Goal: Information Seeking & Learning: Learn about a topic

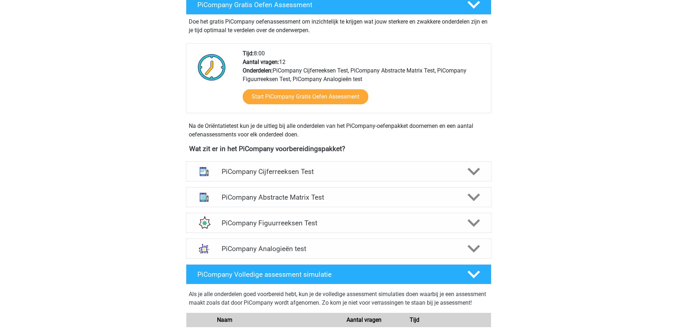
scroll to position [179, 0]
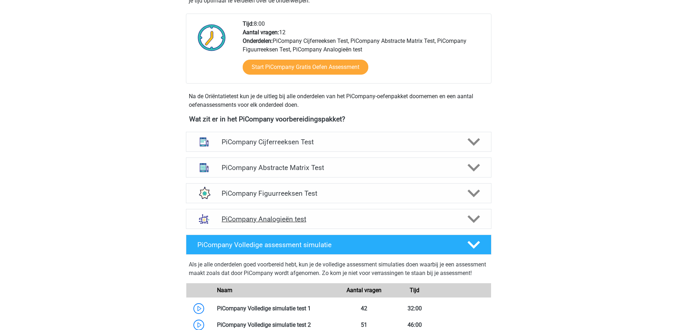
click at [311, 223] on h4 "PiCompany Analogieën test" at bounding box center [339, 219] width 234 height 8
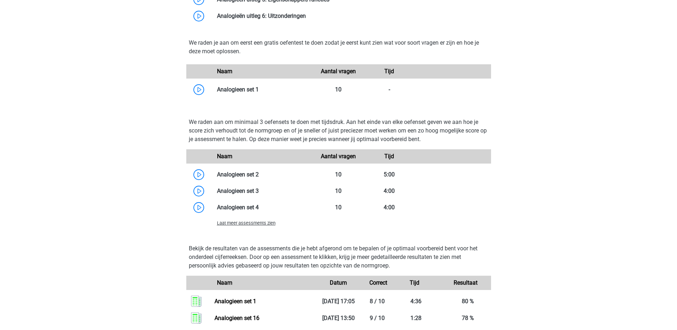
scroll to position [643, 0]
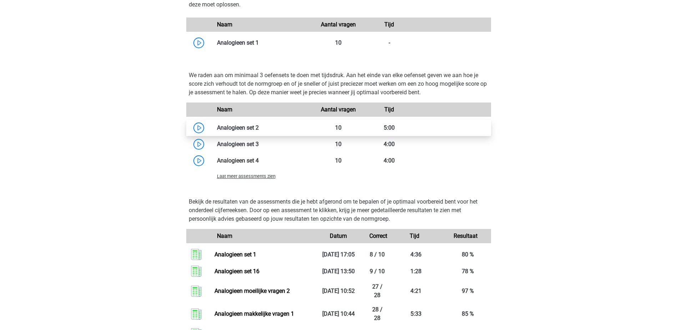
click at [259, 131] on link at bounding box center [259, 127] width 0 height 7
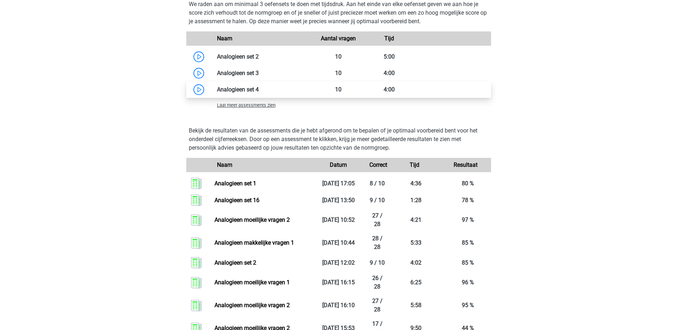
scroll to position [714, 0]
click at [259, 92] on link at bounding box center [259, 89] width 0 height 7
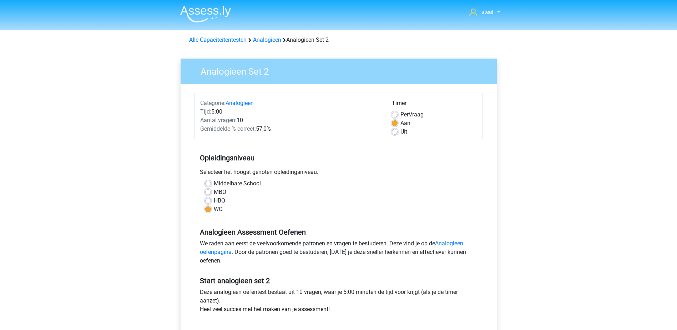
click at [401, 133] on label "Uit" at bounding box center [404, 131] width 7 height 9
click at [395, 133] on input "Uit" at bounding box center [395, 130] width 6 height 7
radio input "true"
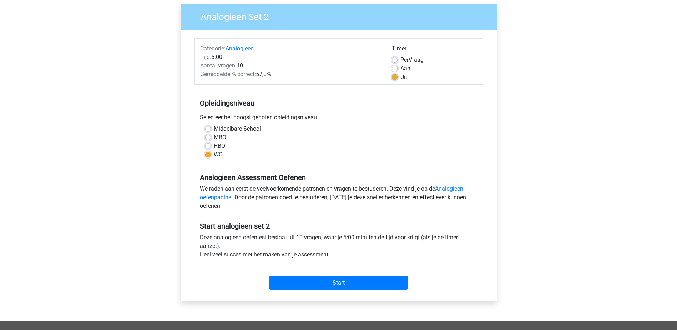
scroll to position [107, 0]
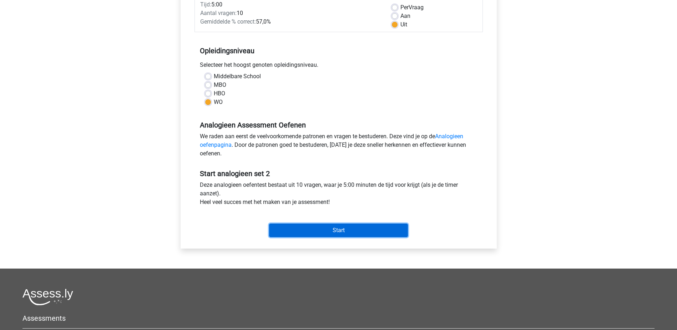
click at [357, 231] on input "Start" at bounding box center [338, 231] width 139 height 14
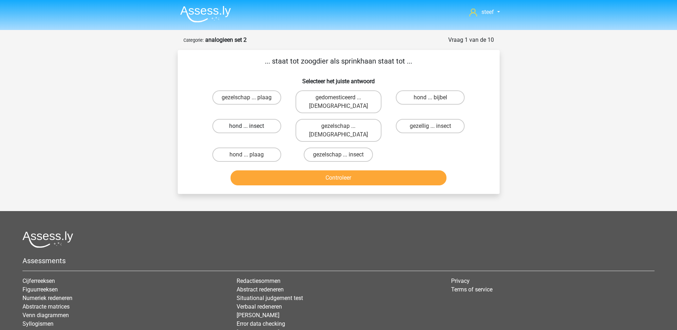
click at [253, 119] on label "hond ... insect" at bounding box center [246, 126] width 69 height 14
click at [251, 126] on input "hond ... insect" at bounding box center [249, 128] width 5 height 5
radio input "true"
click at [349, 170] on button "Controleer" at bounding box center [339, 177] width 216 height 15
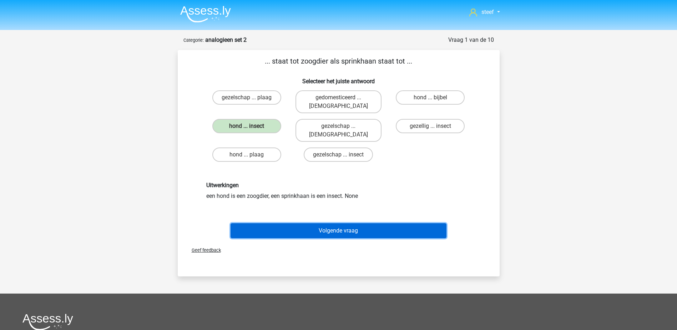
click at [352, 223] on button "Volgende vraag" at bounding box center [339, 230] width 216 height 15
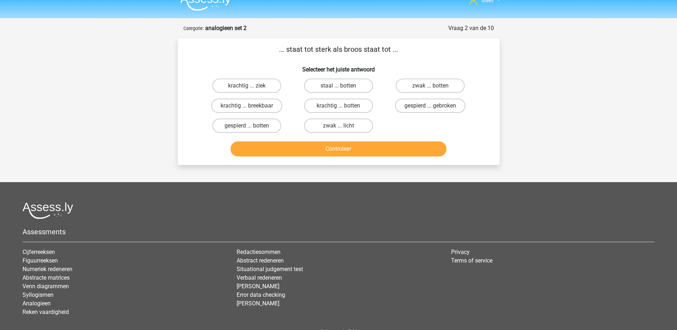
scroll to position [36, 0]
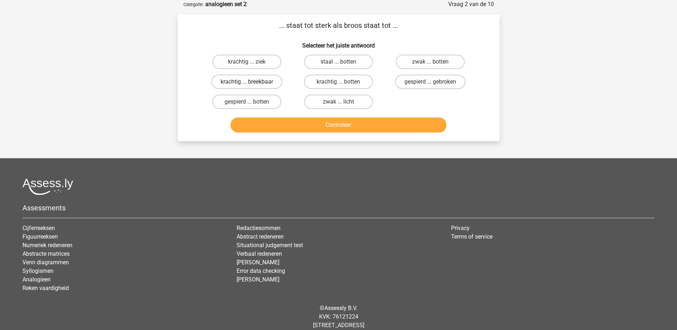
click at [254, 81] on label "krachtig ... breekbaar" at bounding box center [246, 82] width 71 height 14
click at [251, 82] on input "krachtig ... breekbaar" at bounding box center [249, 84] width 5 height 5
radio input "true"
click at [356, 126] on button "Controleer" at bounding box center [339, 124] width 216 height 15
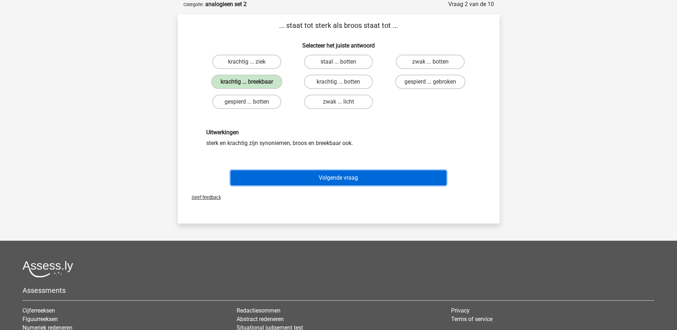
click at [347, 180] on button "Volgende vraag" at bounding box center [339, 177] width 216 height 15
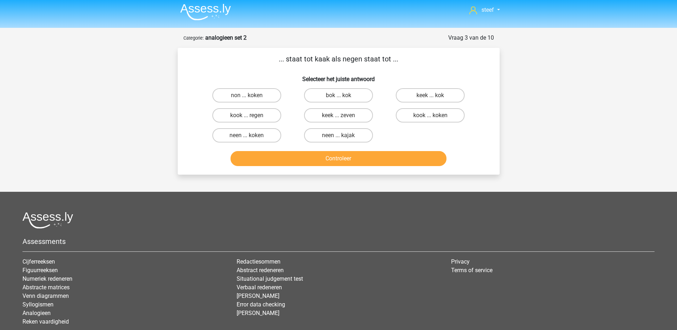
scroll to position [0, 0]
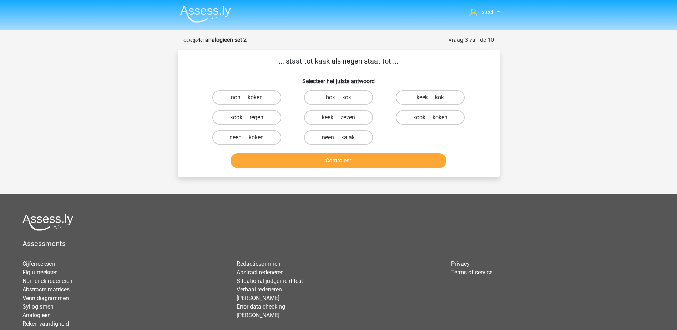
click at [268, 118] on label "kook ... regen" at bounding box center [246, 117] width 69 height 14
click at [251, 118] on input "kook ... regen" at bounding box center [249, 119] width 5 height 5
radio input "true"
click at [334, 155] on button "Controleer" at bounding box center [339, 160] width 216 height 15
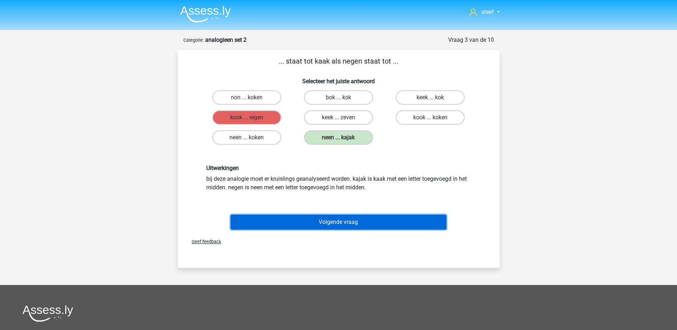
click at [374, 220] on button "Volgende vraag" at bounding box center [339, 222] width 216 height 15
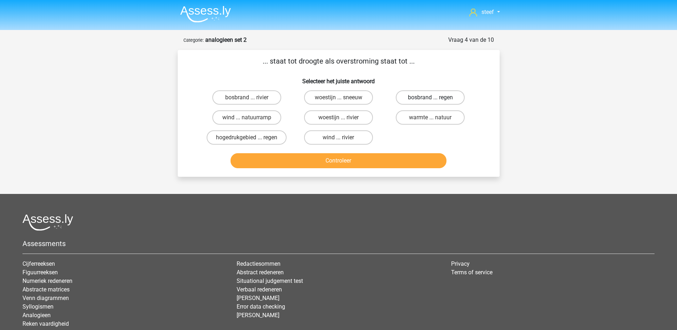
click at [427, 94] on label "bosbrand ... regen" at bounding box center [430, 97] width 69 height 14
click at [431, 97] on input "bosbrand ... regen" at bounding box center [433, 99] width 5 height 5
radio input "true"
click at [386, 162] on button "Controleer" at bounding box center [339, 160] width 216 height 15
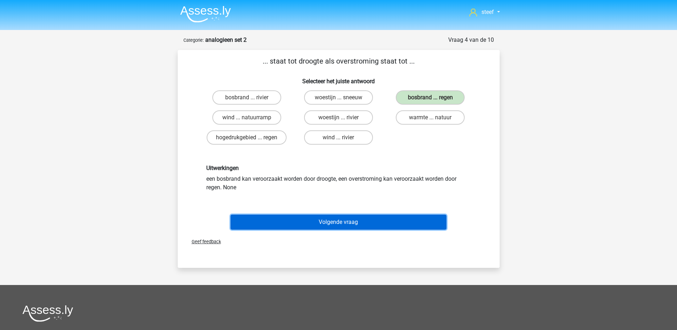
click at [355, 220] on button "Volgende vraag" at bounding box center [339, 222] width 216 height 15
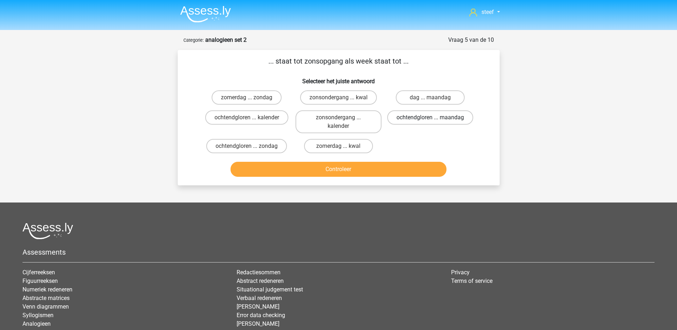
click at [436, 121] on label "ochtendgloren ... maandag" at bounding box center [430, 117] width 86 height 14
click at [435, 121] on input "ochtendgloren ... maandag" at bounding box center [433, 119] width 5 height 5
radio input "true"
click at [392, 167] on button "Controleer" at bounding box center [339, 169] width 216 height 15
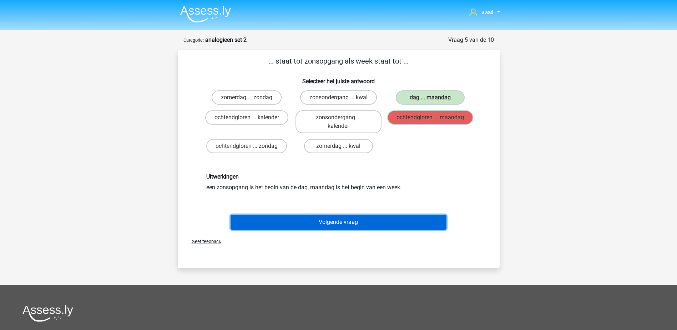
click at [363, 222] on button "Volgende vraag" at bounding box center [339, 222] width 216 height 15
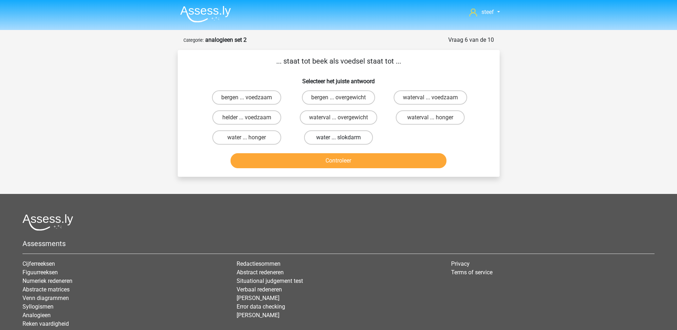
click at [339, 137] on label "water ... slokdarm" at bounding box center [338, 137] width 69 height 14
click at [339, 137] on input "water ... slokdarm" at bounding box center [341, 139] width 5 height 5
radio input "true"
click at [354, 156] on button "Controleer" at bounding box center [339, 160] width 216 height 15
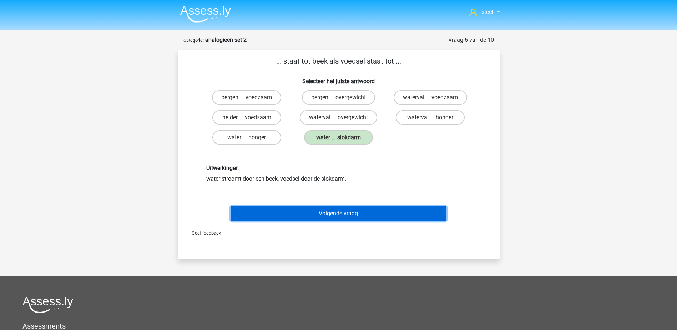
click at [350, 211] on button "Volgende vraag" at bounding box center [339, 213] width 216 height 15
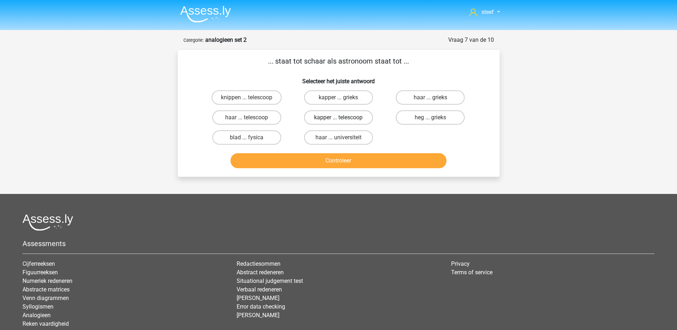
click at [338, 117] on label "kapper ... telescoop" at bounding box center [338, 117] width 69 height 14
click at [339, 117] on input "kapper ... telescoop" at bounding box center [341, 119] width 5 height 5
radio input "true"
click at [373, 158] on button "Controleer" at bounding box center [339, 160] width 216 height 15
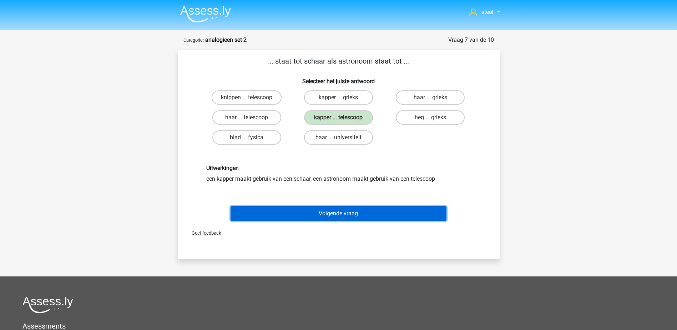
click at [361, 210] on button "Volgende vraag" at bounding box center [339, 213] width 216 height 15
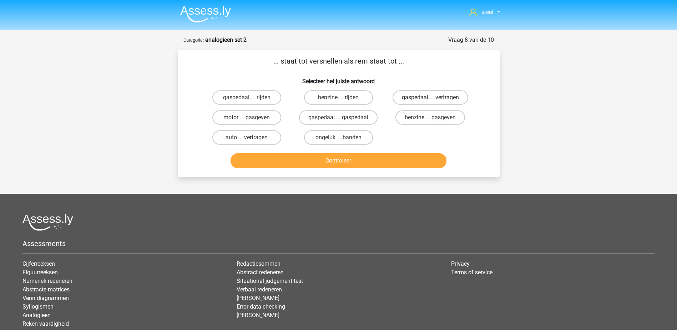
click at [416, 96] on label "gaspedaal ... vertragen" at bounding box center [431, 97] width 76 height 14
click at [431, 97] on input "gaspedaal ... vertragen" at bounding box center [433, 99] width 5 height 5
radio input "true"
click at [377, 157] on button "Controleer" at bounding box center [339, 160] width 216 height 15
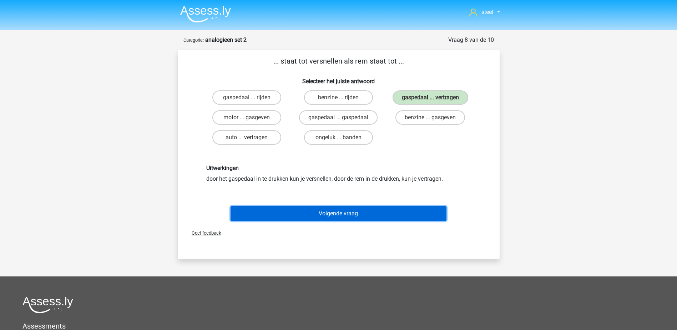
click at [349, 214] on button "Volgende vraag" at bounding box center [339, 213] width 216 height 15
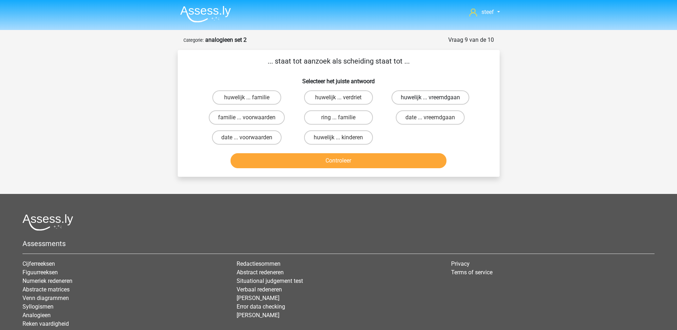
click at [427, 97] on label "huwelijk ... vreemdgaan" at bounding box center [431, 97] width 78 height 14
click at [431, 97] on input "huwelijk ... vreemdgaan" at bounding box center [433, 99] width 5 height 5
radio input "true"
click at [373, 163] on button "Controleer" at bounding box center [339, 160] width 216 height 15
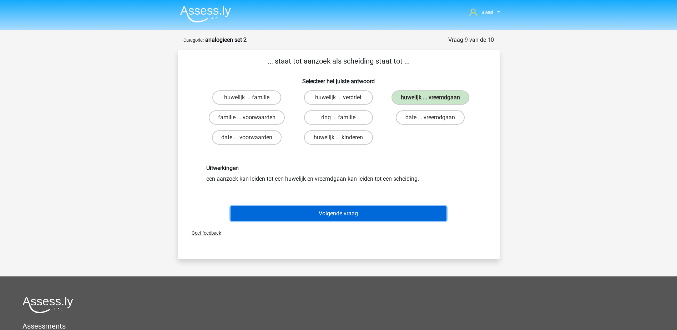
click at [341, 210] on button "Volgende vraag" at bounding box center [339, 213] width 216 height 15
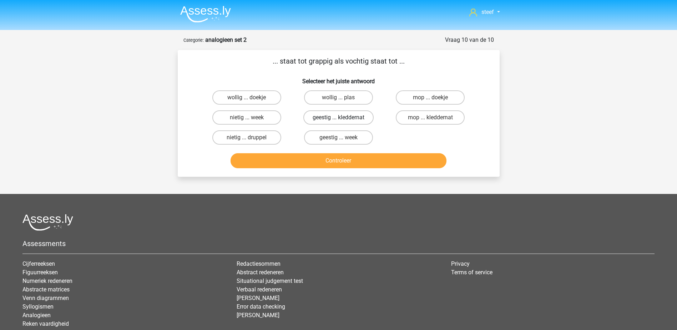
click at [355, 117] on label "geestig ... kleddernat" at bounding box center [339, 117] width 70 height 14
click at [343, 117] on input "geestig ... kleddernat" at bounding box center [341, 119] width 5 height 5
radio input "true"
click at [359, 160] on button "Controleer" at bounding box center [339, 160] width 216 height 15
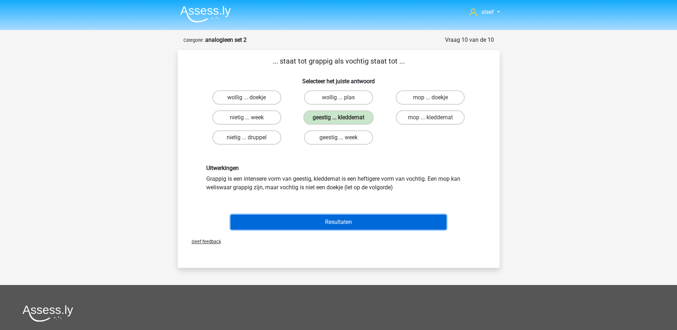
click at [356, 220] on button "Resultaten" at bounding box center [339, 222] width 216 height 15
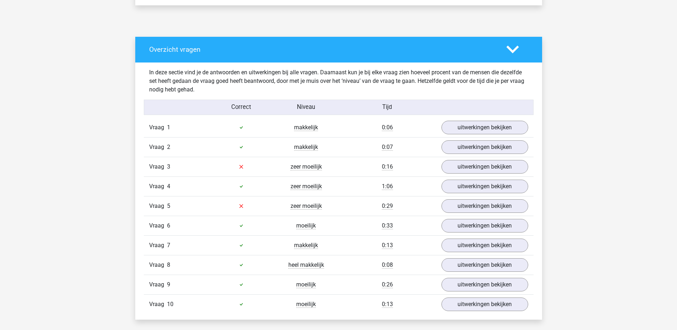
scroll to position [393, 0]
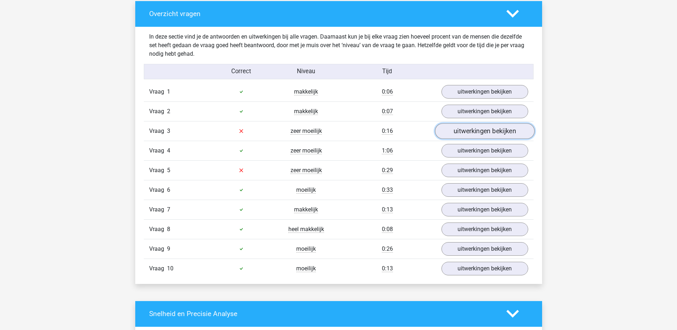
click at [457, 133] on link "uitwerkingen bekijken" at bounding box center [485, 131] width 100 height 16
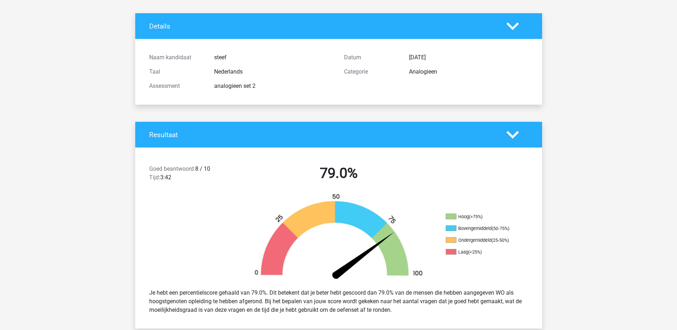
scroll to position [0, 0]
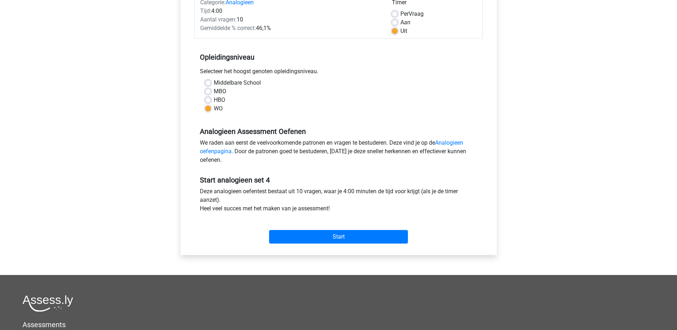
scroll to position [107, 0]
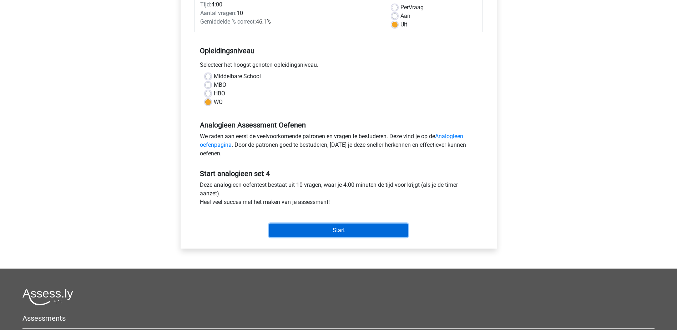
click at [340, 230] on input "Start" at bounding box center [338, 231] width 139 height 14
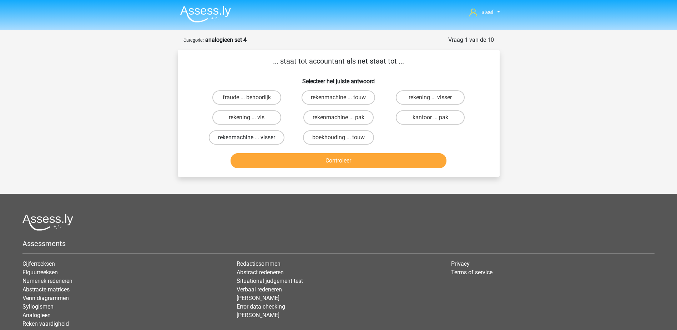
click at [255, 137] on label "rekenmachine ... visser" at bounding box center [247, 137] width 76 height 14
click at [251, 137] on input "rekenmachine ... visser" at bounding box center [249, 139] width 5 height 5
radio input "true"
click at [350, 161] on button "Controleer" at bounding box center [339, 160] width 216 height 15
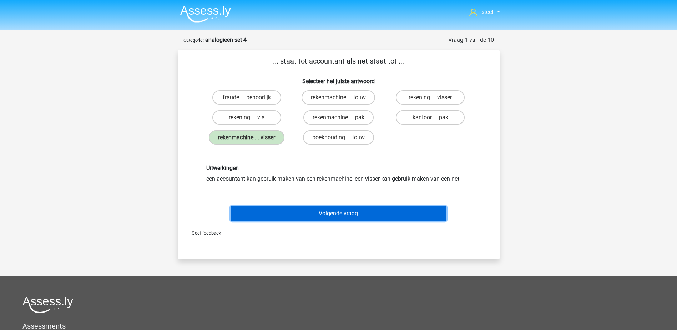
click at [352, 210] on button "Volgende vraag" at bounding box center [339, 213] width 216 height 15
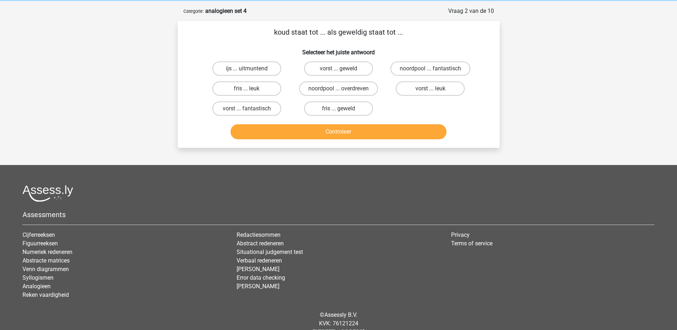
scroll to position [36, 0]
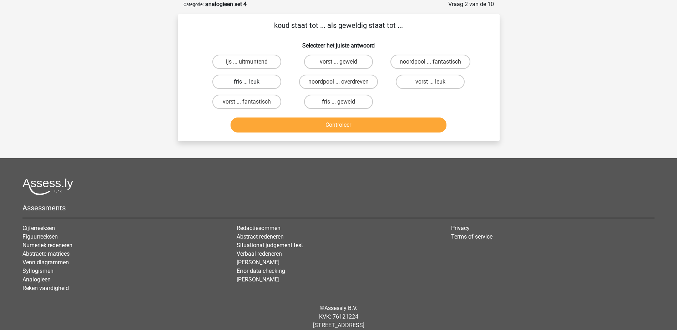
click at [259, 82] on label "fris ... leuk" at bounding box center [246, 82] width 69 height 14
click at [251, 82] on input "fris ... leuk" at bounding box center [249, 84] width 5 height 5
radio input "true"
click at [328, 122] on button "Controleer" at bounding box center [339, 124] width 216 height 15
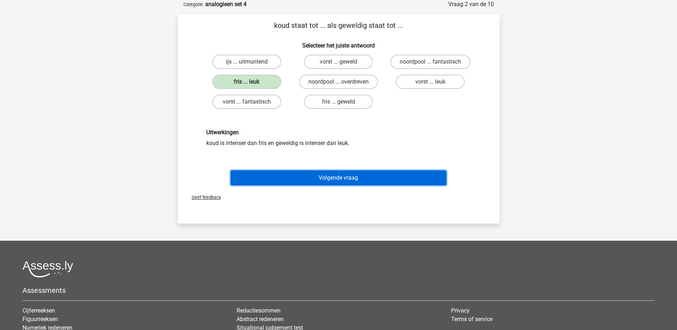
click at [355, 176] on button "Volgende vraag" at bounding box center [339, 177] width 216 height 15
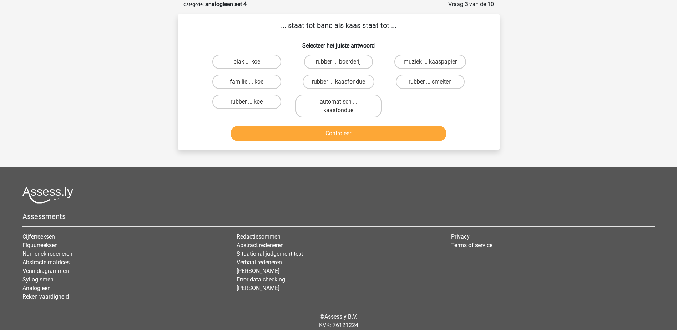
click at [339, 83] on input "rubber ... kaasfondue" at bounding box center [341, 84] width 5 height 5
radio input "true"
click at [346, 127] on button "Controleer" at bounding box center [339, 133] width 216 height 15
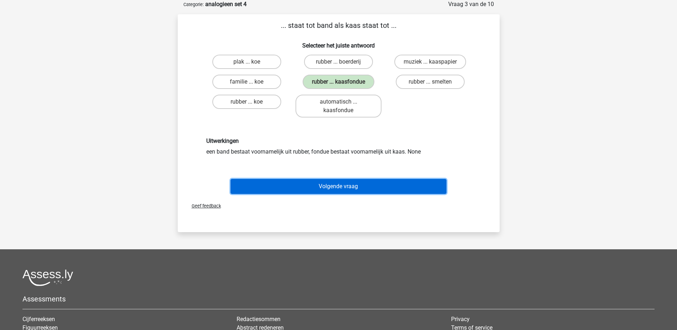
click at [344, 182] on button "Volgende vraag" at bounding box center [339, 186] width 216 height 15
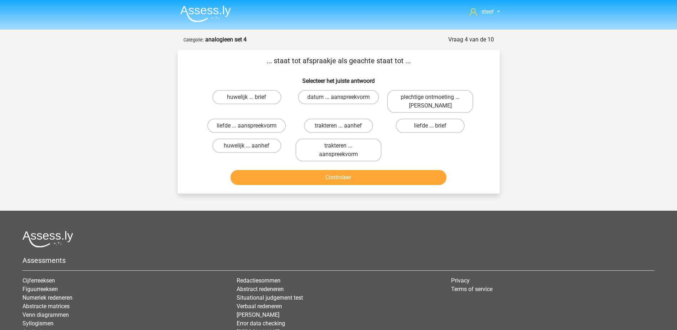
scroll to position [0, 0]
click at [423, 95] on label "plechtige ontmoeting ... hoi" at bounding box center [430, 101] width 86 height 23
click at [431, 97] on input "plechtige ontmoeting ... hoi" at bounding box center [433, 99] width 5 height 5
radio input "true"
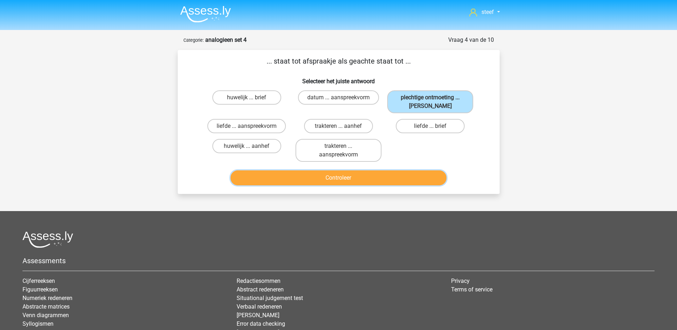
click at [352, 174] on button "Controleer" at bounding box center [339, 177] width 216 height 15
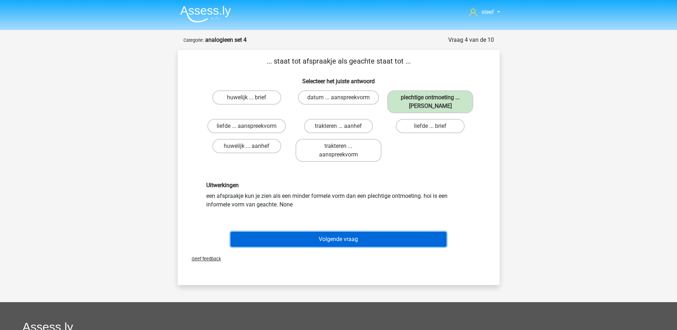
click at [360, 244] on button "Volgende vraag" at bounding box center [339, 239] width 216 height 15
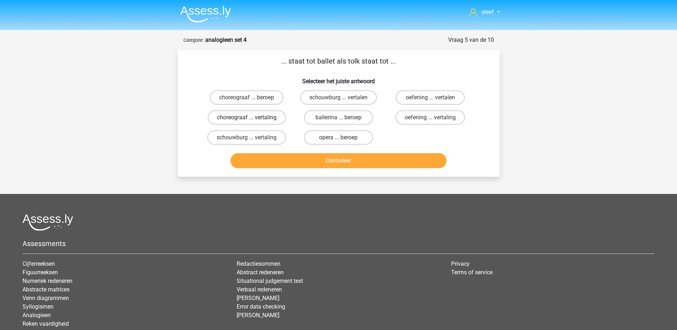
click at [269, 117] on label "choreograaf ... vertaling" at bounding box center [247, 117] width 78 height 14
click at [251, 117] on input "choreograaf ... vertaling" at bounding box center [249, 119] width 5 height 5
radio input "true"
click at [352, 159] on button "Controleer" at bounding box center [339, 160] width 216 height 15
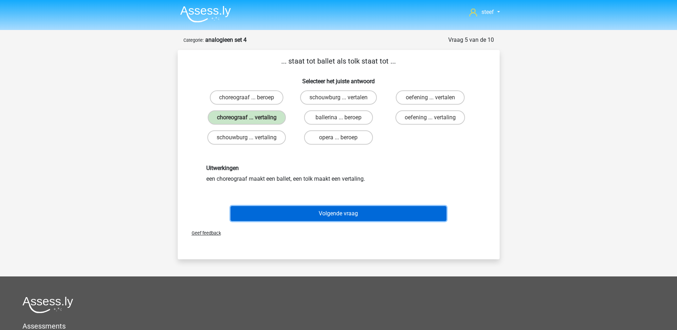
click at [356, 214] on button "Volgende vraag" at bounding box center [339, 213] width 216 height 15
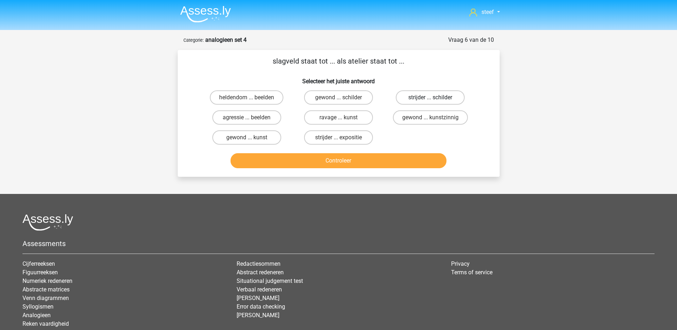
click at [443, 92] on label "strijder ... schilder" at bounding box center [430, 97] width 69 height 14
click at [435, 97] on input "strijder ... schilder" at bounding box center [433, 99] width 5 height 5
radio input "true"
click at [376, 162] on button "Controleer" at bounding box center [339, 160] width 216 height 15
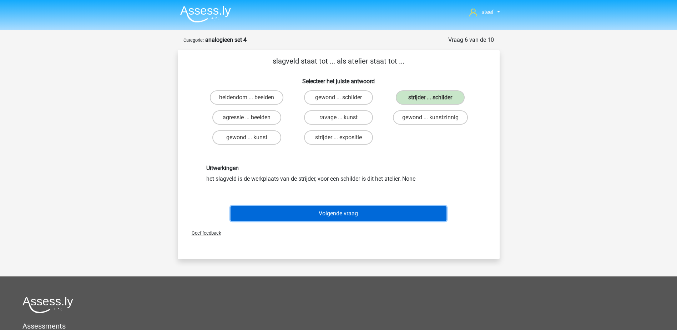
click at [362, 210] on button "Volgende vraag" at bounding box center [339, 213] width 216 height 15
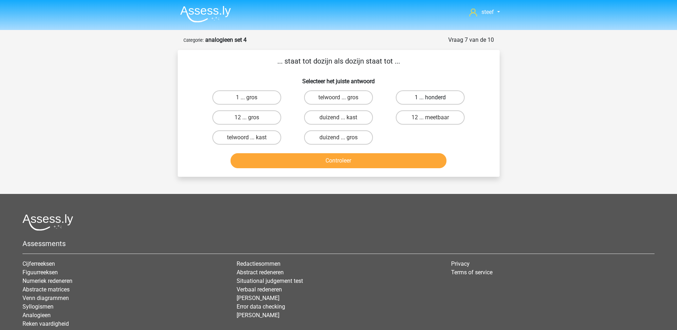
click at [446, 92] on label "1 ... honderd" at bounding box center [430, 97] width 69 height 14
click at [435, 97] on input "1 ... honderd" at bounding box center [433, 99] width 5 height 5
radio input "true"
click at [373, 158] on button "Controleer" at bounding box center [339, 160] width 216 height 15
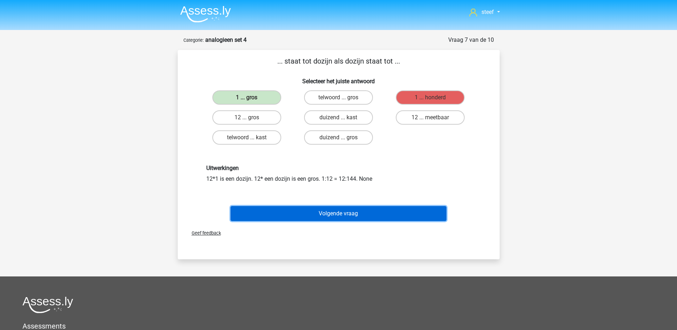
click at [356, 207] on button "Volgende vraag" at bounding box center [339, 213] width 216 height 15
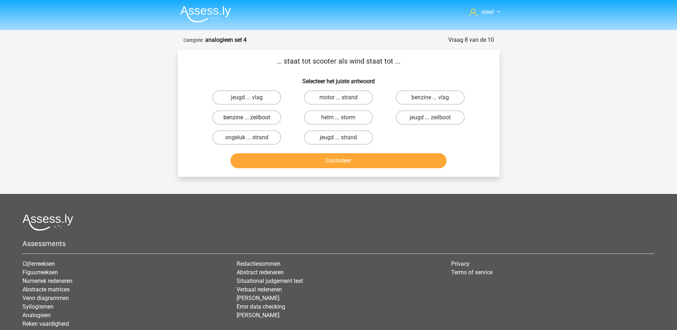
click at [262, 118] on label "benzine ... zeilboot" at bounding box center [246, 117] width 69 height 14
click at [251, 118] on input "benzine ... zeilboot" at bounding box center [249, 119] width 5 height 5
radio input "true"
click at [332, 157] on button "Controleer" at bounding box center [339, 160] width 216 height 15
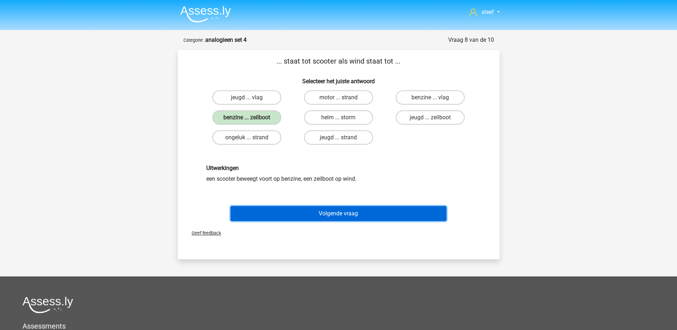
click at [344, 211] on button "Volgende vraag" at bounding box center [339, 213] width 216 height 15
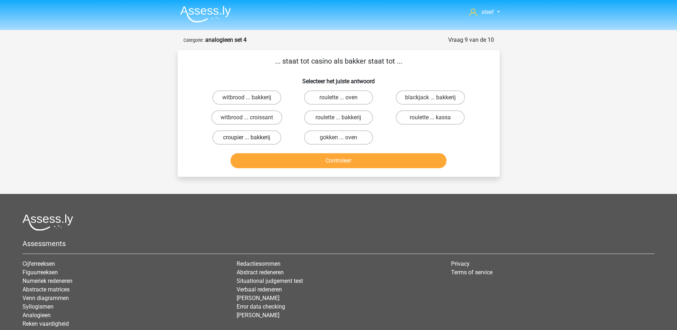
click at [263, 135] on label "croupier ... bakkerij" at bounding box center [246, 137] width 69 height 14
click at [251, 137] on input "croupier ... bakkerij" at bounding box center [249, 139] width 5 height 5
radio input "true"
click at [356, 161] on button "Controleer" at bounding box center [339, 160] width 216 height 15
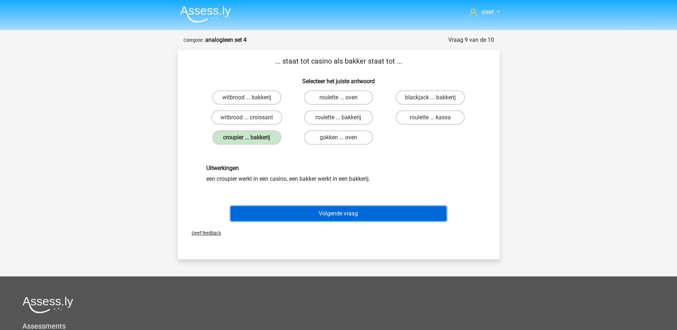
click at [362, 210] on button "Volgende vraag" at bounding box center [339, 213] width 216 height 15
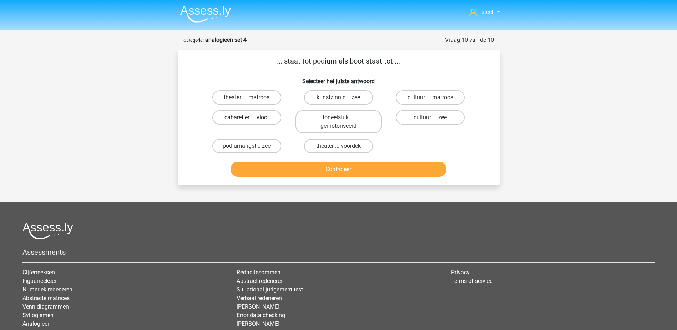
click at [261, 116] on label "cabaretier ... vloot" at bounding box center [246, 117] width 69 height 14
click at [251, 117] on input "cabaretier ... vloot" at bounding box center [249, 119] width 5 height 5
radio input "true"
click at [333, 172] on button "Controleer" at bounding box center [339, 169] width 216 height 15
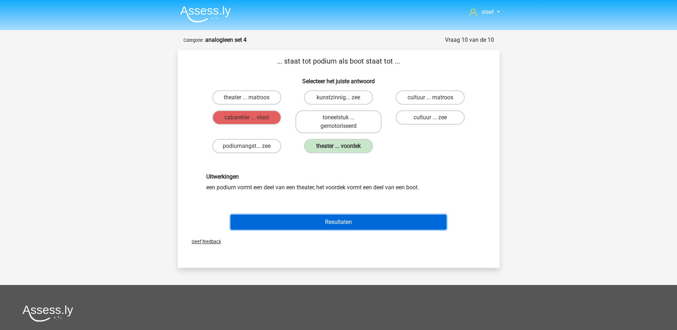
click at [378, 219] on button "Resultaten" at bounding box center [339, 222] width 216 height 15
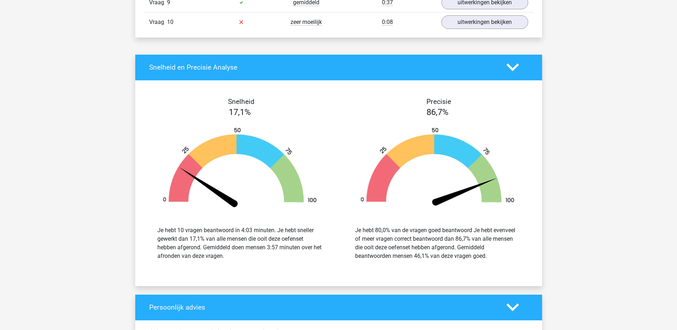
scroll to position [643, 0]
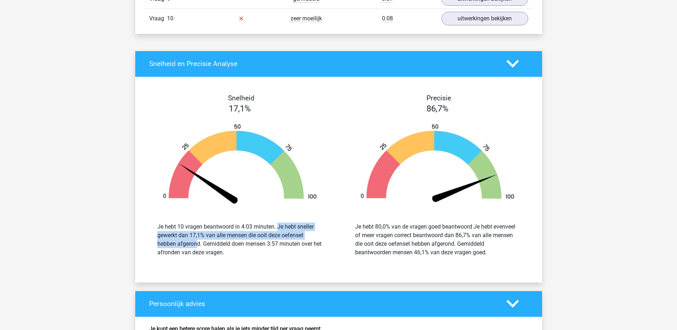
drag, startPoint x: 243, startPoint y: 216, endPoint x: 314, endPoint y: 233, distance: 72.7
click at [314, 233] on div "Je hebt 10 vragen beantwoord in 4:03 minuten. Je hebt sneller gewerkt dan 17,1%…" at bounding box center [239, 239] width 187 height 51
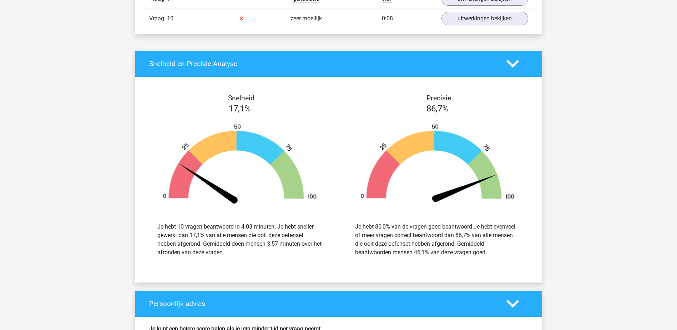
drag, startPoint x: 314, startPoint y: 233, endPoint x: 339, endPoint y: 238, distance: 25.5
click at [339, 238] on div "Precisie 86,7% Je hebt 80,0% van de vragen goed beantwoord Je hebt evenveel of …" at bounding box center [438, 179] width 198 height 171
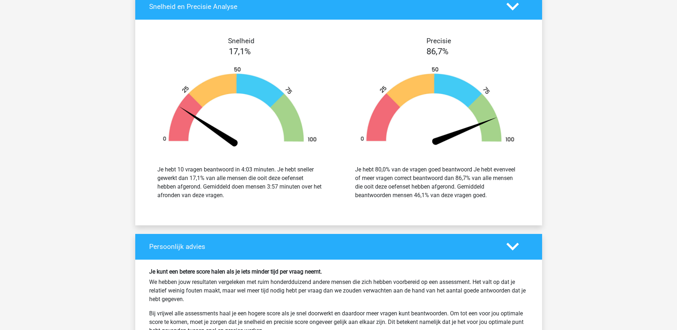
scroll to position [714, 0]
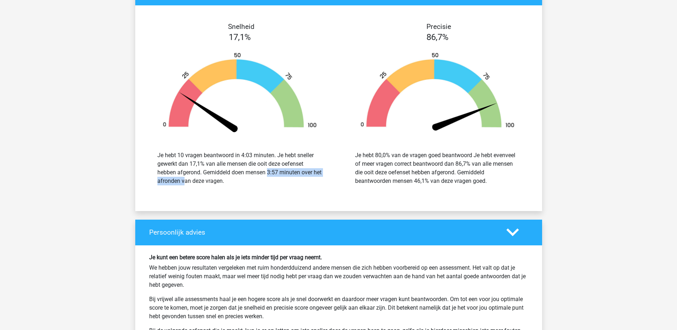
drag, startPoint x: 239, startPoint y: 172, endPoint x: 315, endPoint y: 172, distance: 76.4
click at [315, 172] on div "Je hebt 10 vragen beantwoord in 4:03 minuten. Je hebt sneller gewerkt dan 17,1%…" at bounding box center [239, 168] width 165 height 34
drag, startPoint x: 315, startPoint y: 172, endPoint x: 366, endPoint y: 176, distance: 50.9
click at [366, 176] on div "Je hebt 80,0% van de vragen goed beantwoord Je hebt evenveel of meer vragen cor…" at bounding box center [437, 168] width 165 height 34
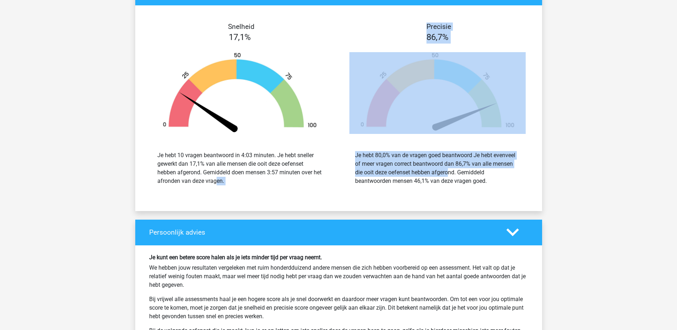
drag, startPoint x: 250, startPoint y: 177, endPoint x: 410, endPoint y: 175, distance: 160.0
click at [410, 175] on div "Snelheid 17,1% Je hebt 10 vragen beantwoord in 4:03 minuten. Je hebt sneller ge…" at bounding box center [338, 108] width 407 height 189
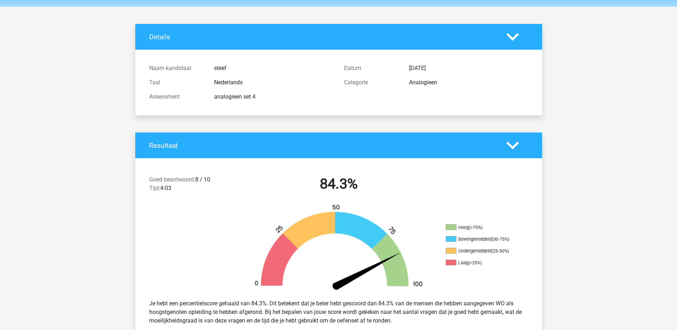
scroll to position [0, 0]
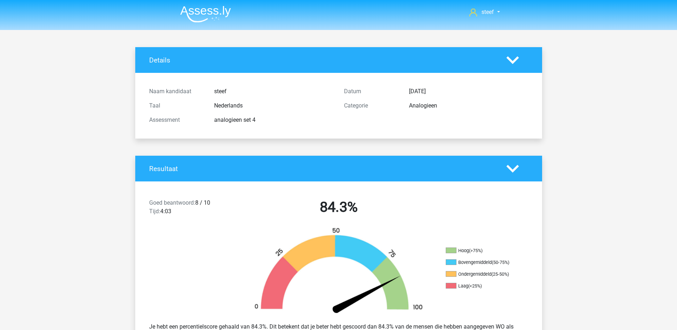
click at [192, 15] on img at bounding box center [205, 14] width 51 height 17
